Goal: Find specific fact: Find specific fact

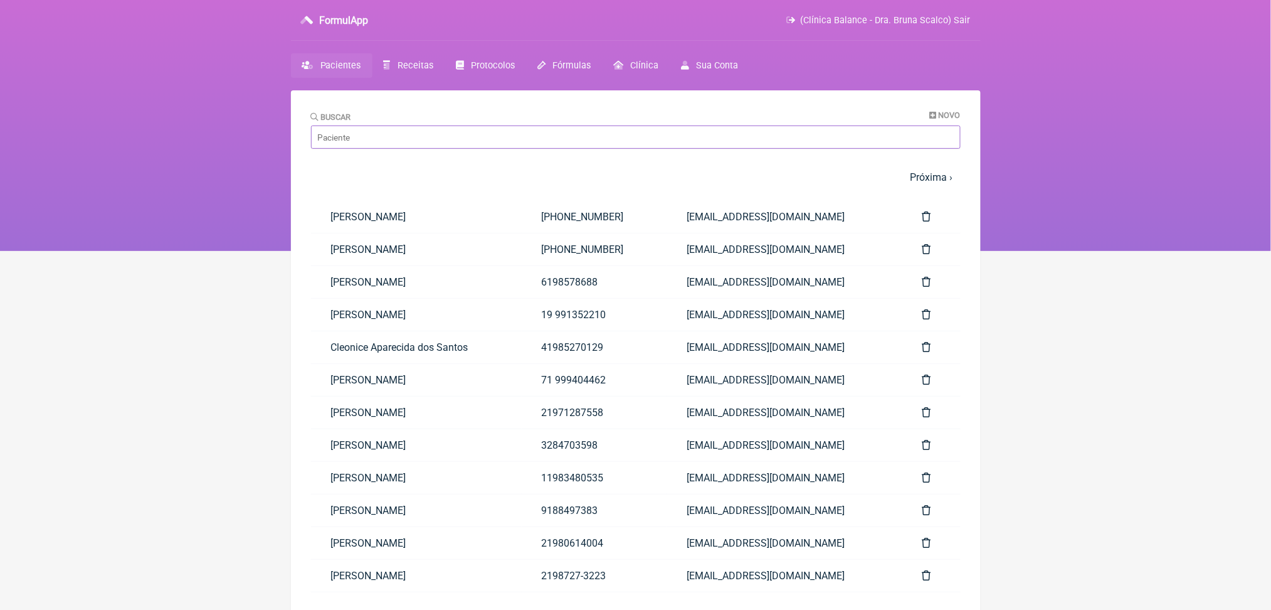
click at [366, 149] on input "Buscar" at bounding box center [636, 136] width 650 height 23
click at [437, 71] on link "Receitas" at bounding box center [409, 65] width 72 height 24
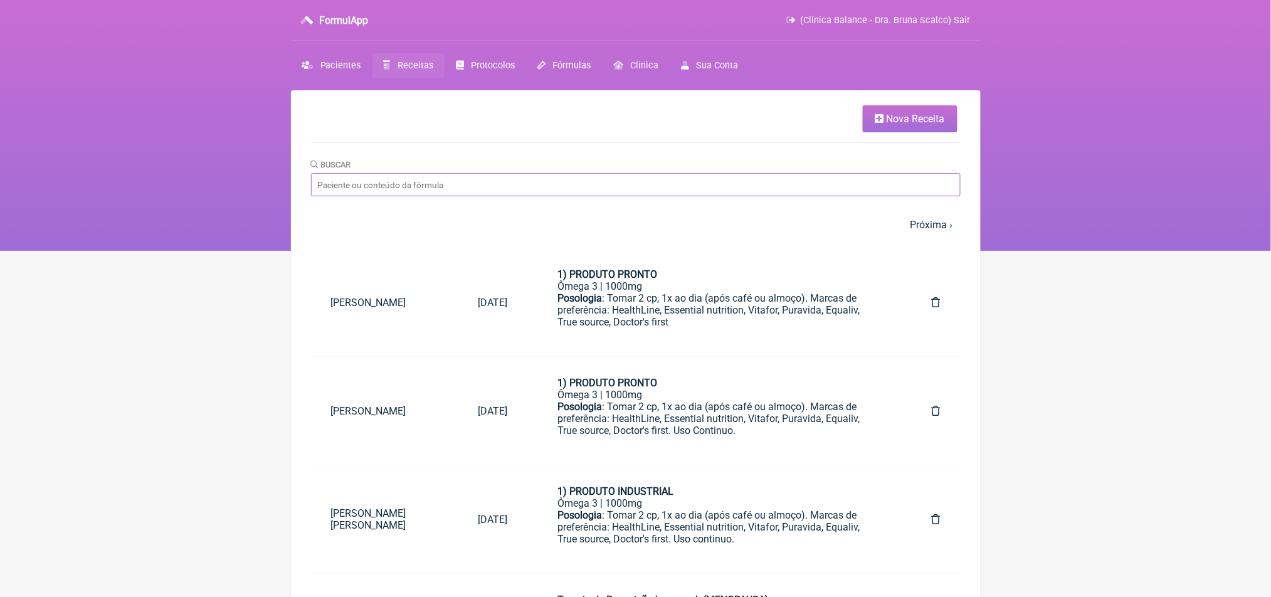
click at [385, 196] on input "Buscar" at bounding box center [636, 184] width 650 height 23
type input "[PERSON_NAME]"
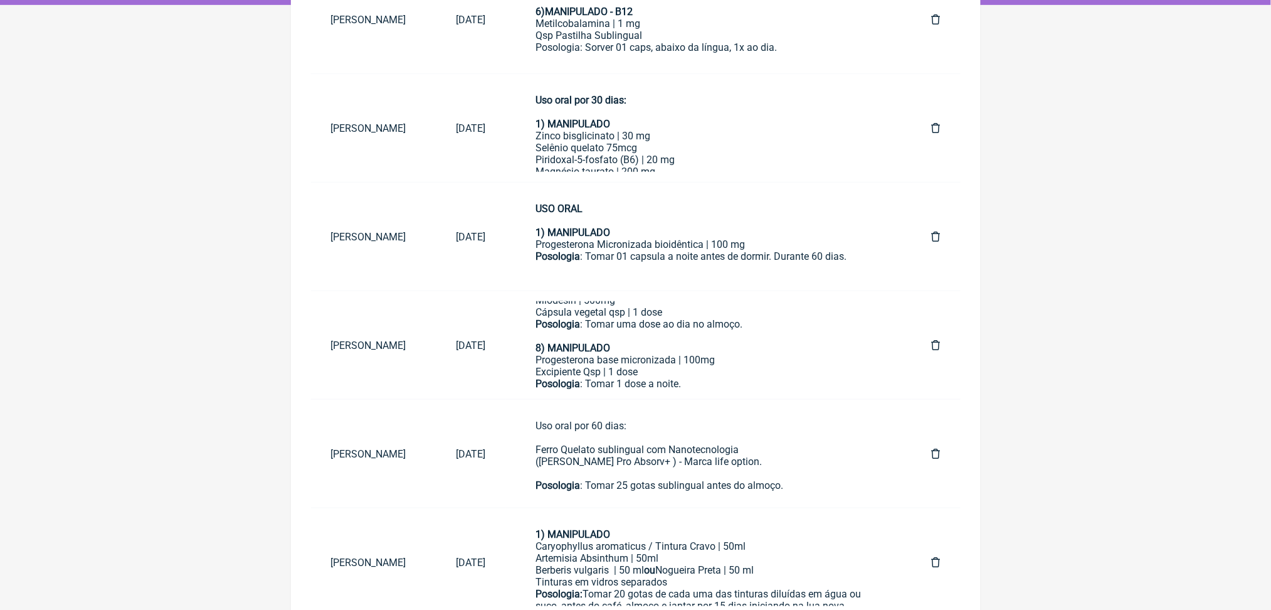
scroll to position [253, 0]
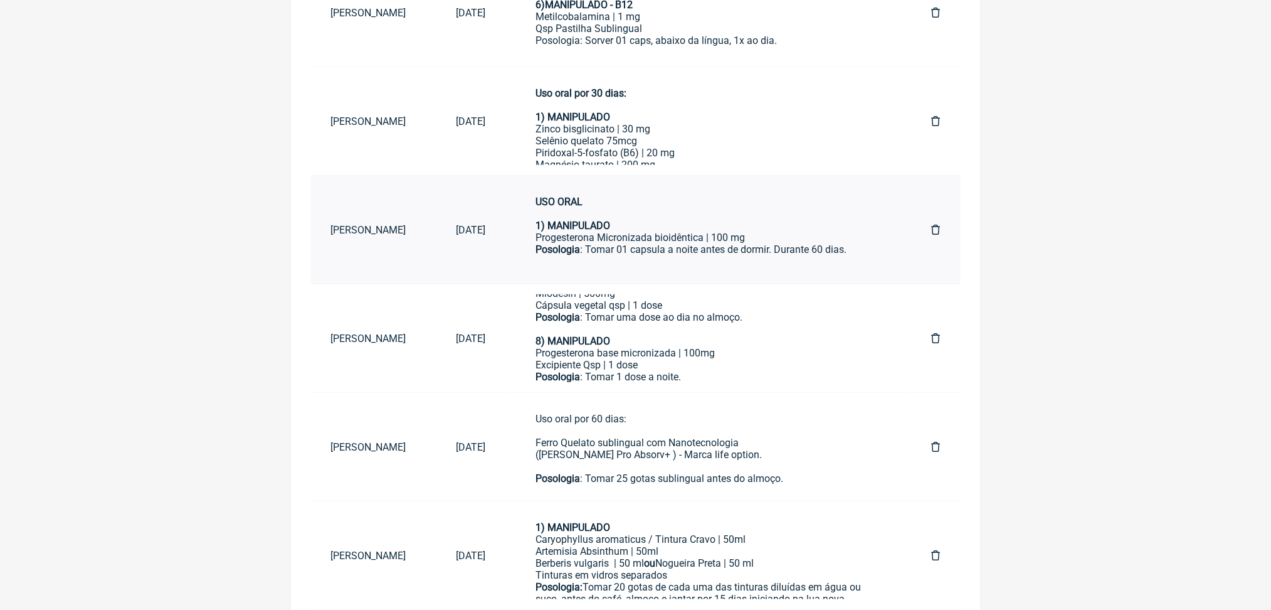
drag, startPoint x: 886, startPoint y: 260, endPoint x: 886, endPoint y: 285, distance: 25.1
click at [886, 284] on td "USO ORAL 1) MANIPULADO Progesterona Micronizada bioidêntica | 100 mg Posologia …" at bounding box center [709, 230] width 406 height 109
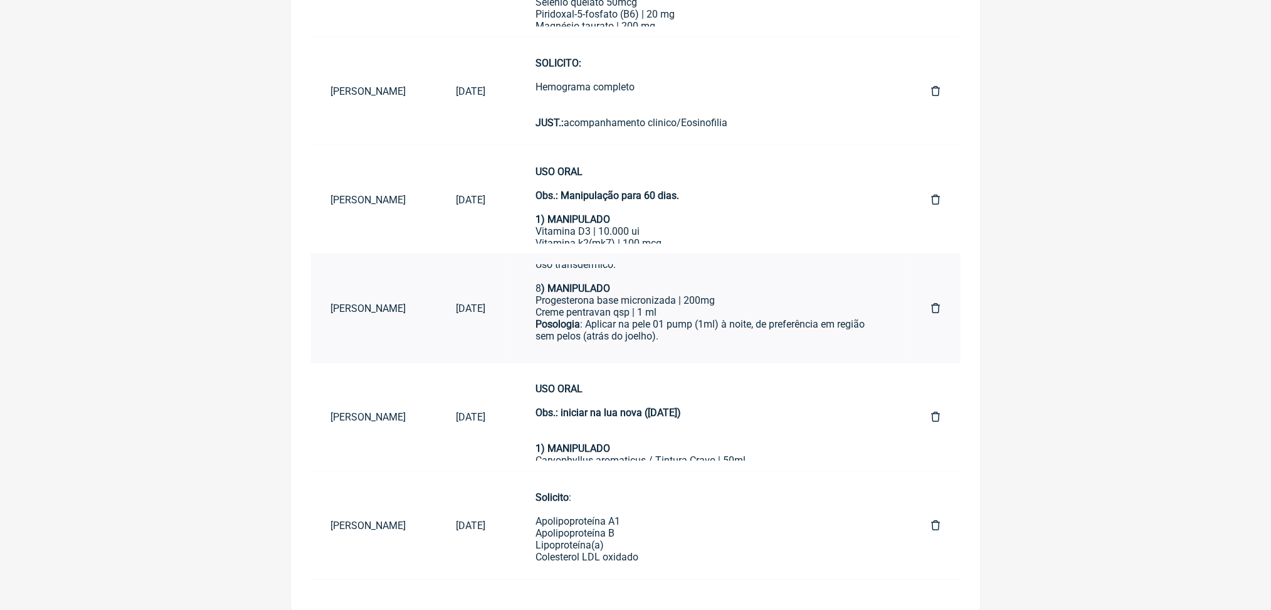
scroll to position [1150, 0]
click at [780, 318] on div "Posologia : Aplicar na pele 01 pump (1ml) à noite, de preferência em região sem…" at bounding box center [709, 330] width 346 height 24
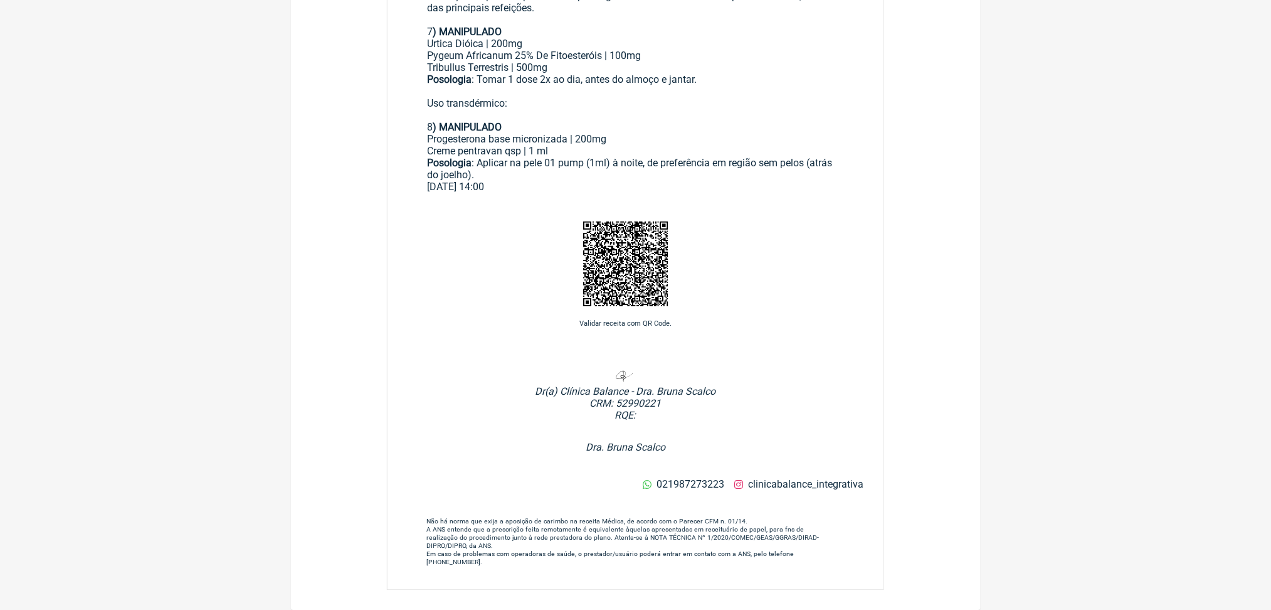
scroll to position [991, 0]
drag, startPoint x: 433, startPoint y: 162, endPoint x: 560, endPoint y: 494, distance: 355.2
click at [560, 193] on div "02/06/2025 14:00" at bounding box center [636, 187] width 416 height 12
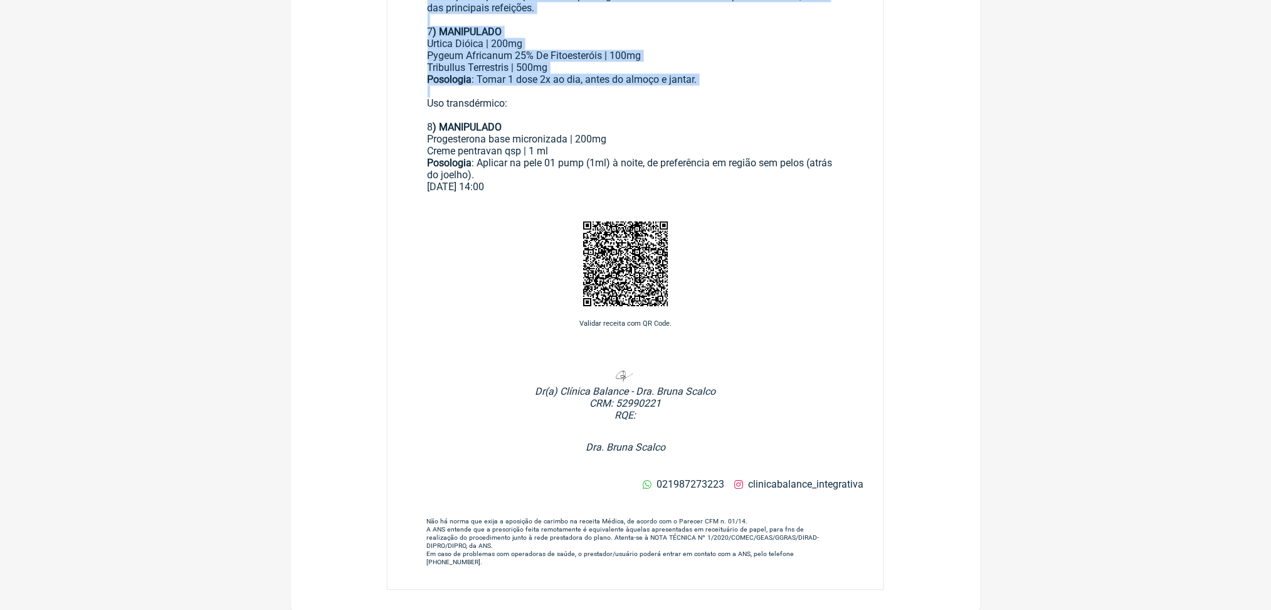
drag, startPoint x: 433, startPoint y: 159, endPoint x: 778, endPoint y: 366, distance: 402.6
click at [667, 38] on div "Posologia : Tomar 2x ao dia cerca de 5 dias antes do período menstrual. Indicaç…" at bounding box center [636, 8] width 416 height 60
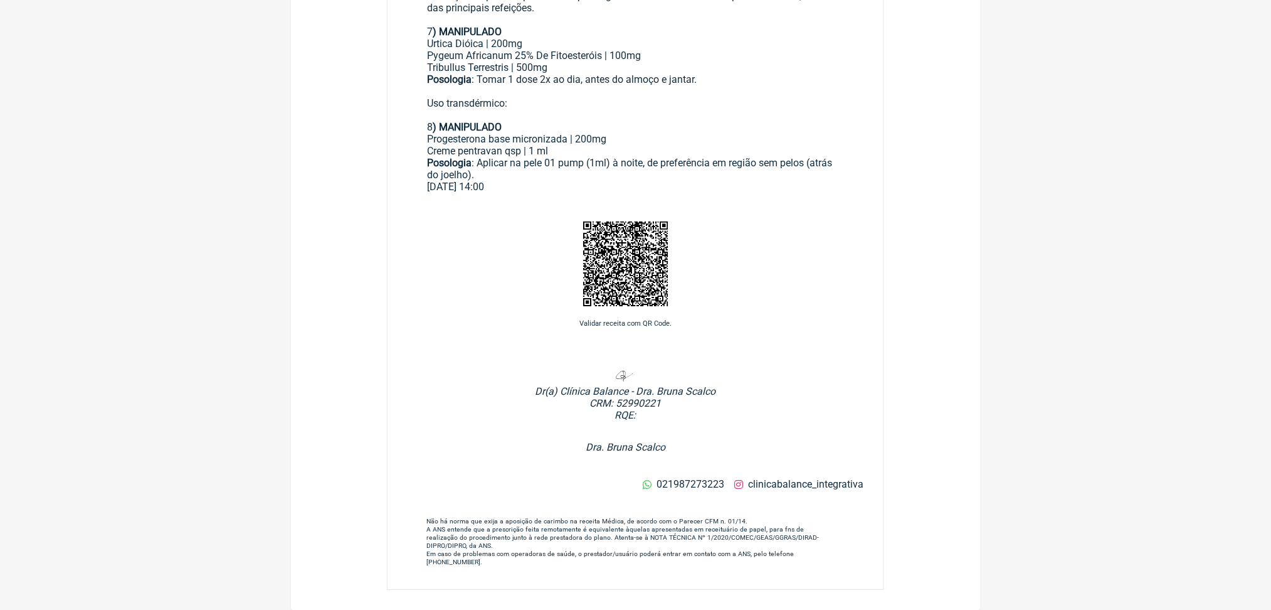
drag, startPoint x: 499, startPoint y: 215, endPoint x: 525, endPoint y: 230, distance: 29.8
click at [525, 38] on div "Posologia : Tomar 2x ao dia cerca de 5 dias antes do período menstrual. Indicaç…" at bounding box center [636, 8] width 416 height 60
copy div "Tomar 2x ao dia cerca de 5 dias antes do período menstrual."
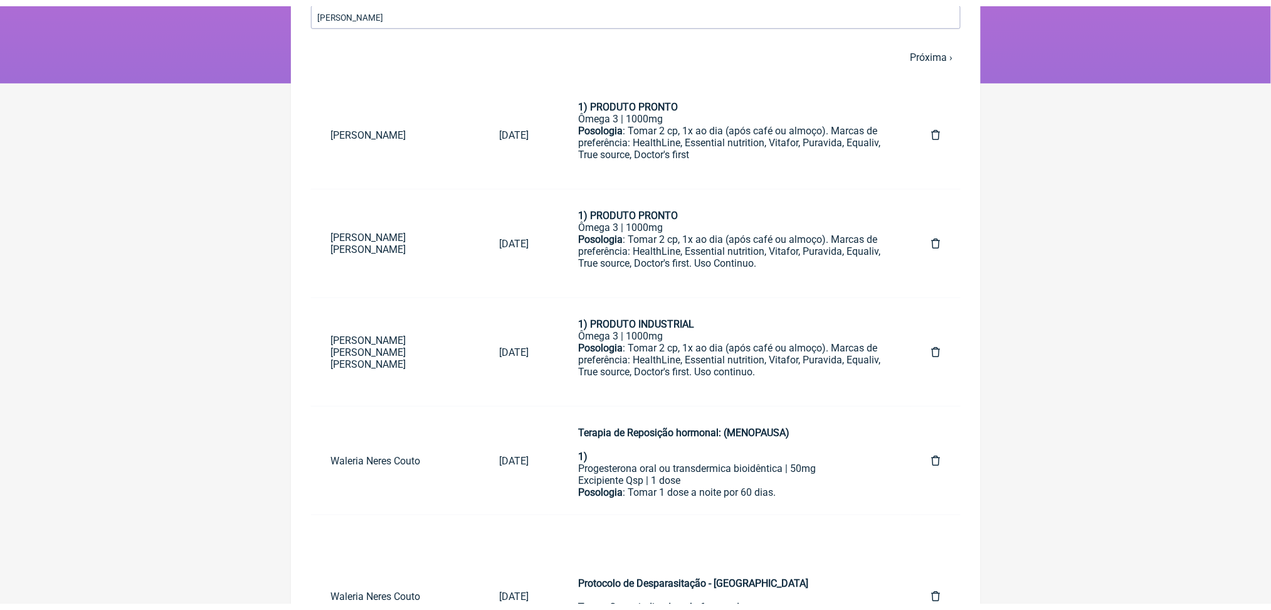
scroll to position [131, 0]
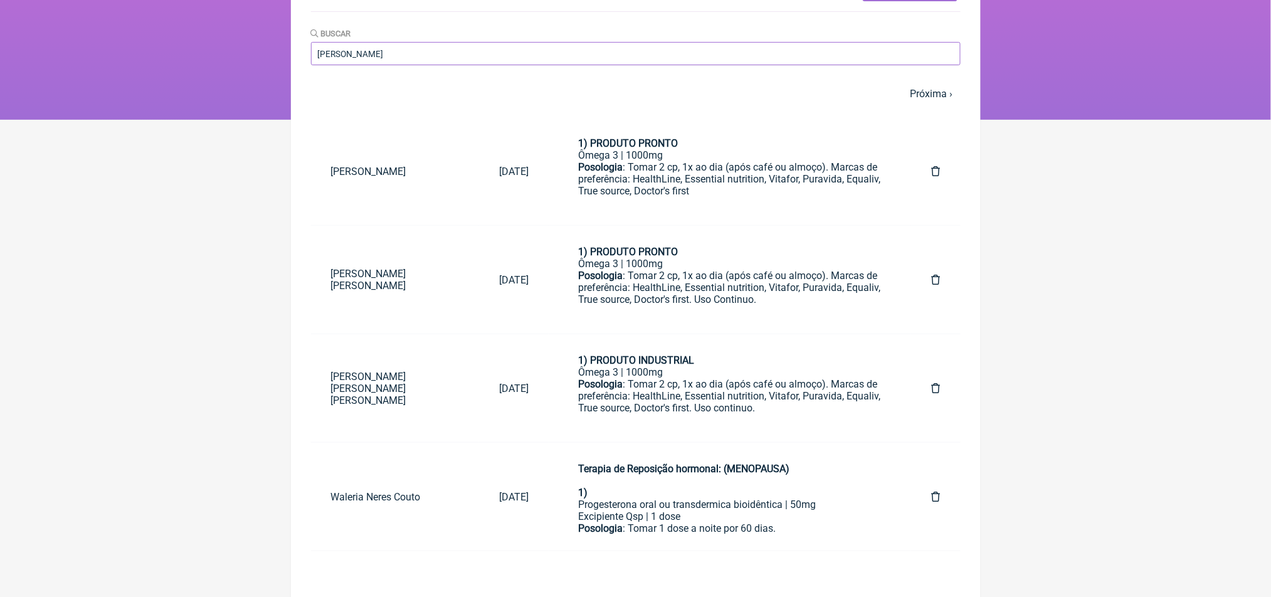
click at [427, 65] on input "[PERSON_NAME]" at bounding box center [636, 53] width 650 height 23
type input "[PERSON_NAME]"
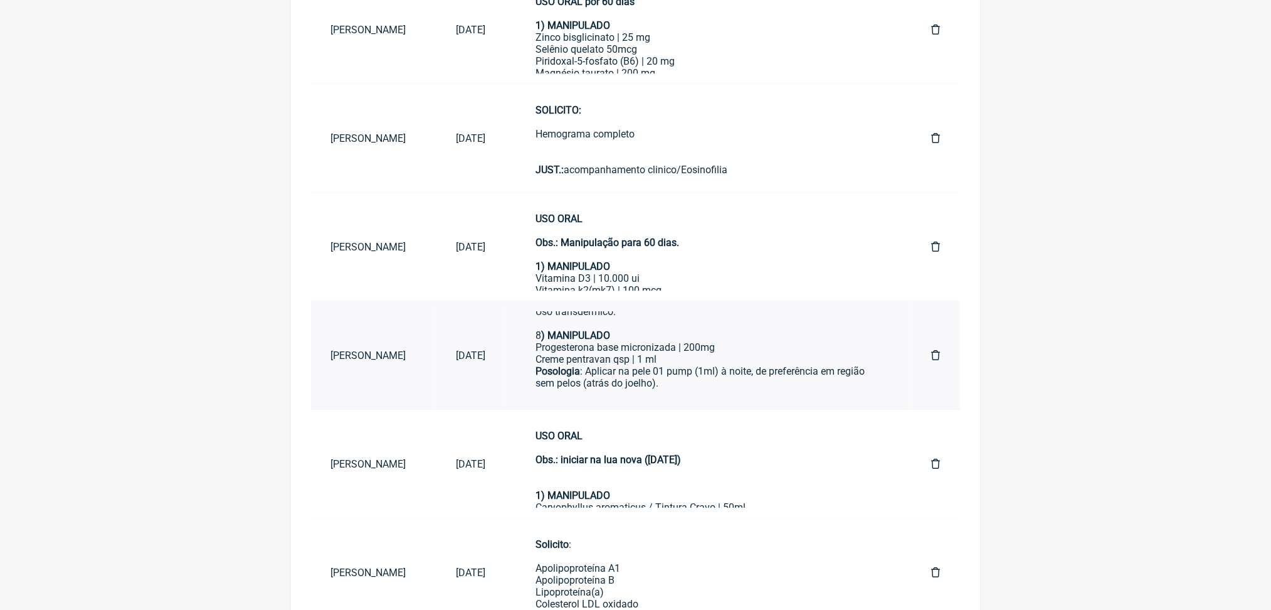
scroll to position [1041, 0]
